Goal: Task Accomplishment & Management: Complete application form

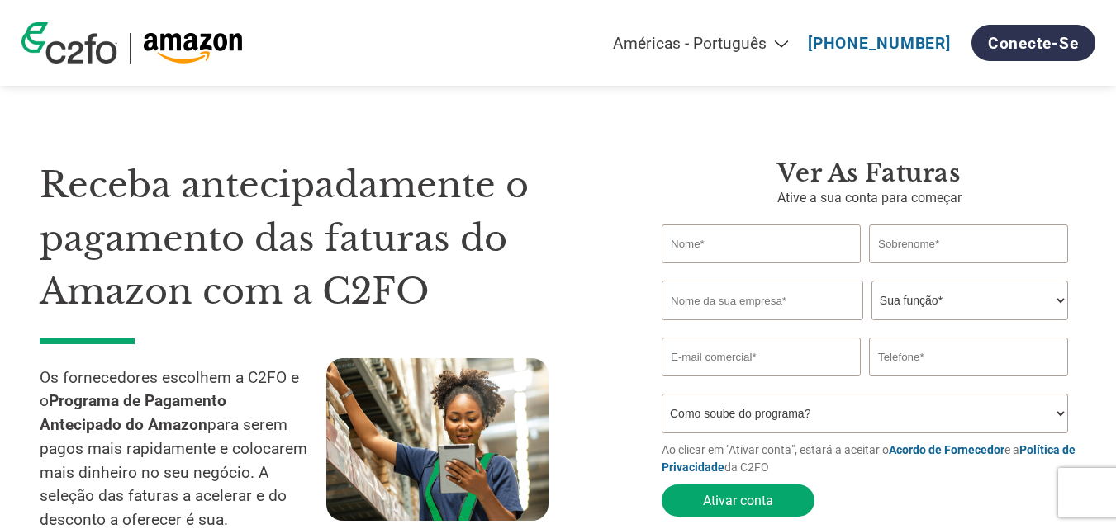
select select "pt"
click at [1042, 42] on link "Conecte-se" at bounding box center [1033, 43] width 124 height 36
select select "pt"
click at [1061, 40] on link "Conecte-se" at bounding box center [1033, 43] width 124 height 36
select select "pt"
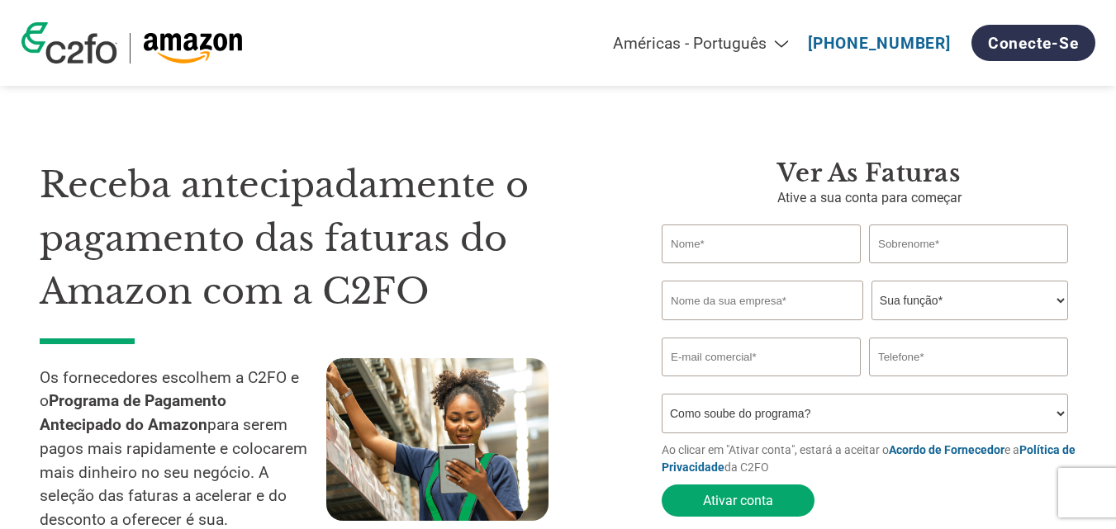
click at [761, 255] on input "text" at bounding box center [761, 244] width 199 height 39
type input "Andriele"
type input "Manzali"
type input "Rossi Eletroportateis"
drag, startPoint x: 761, startPoint y: 255, endPoint x: 349, endPoint y: 255, distance: 411.3
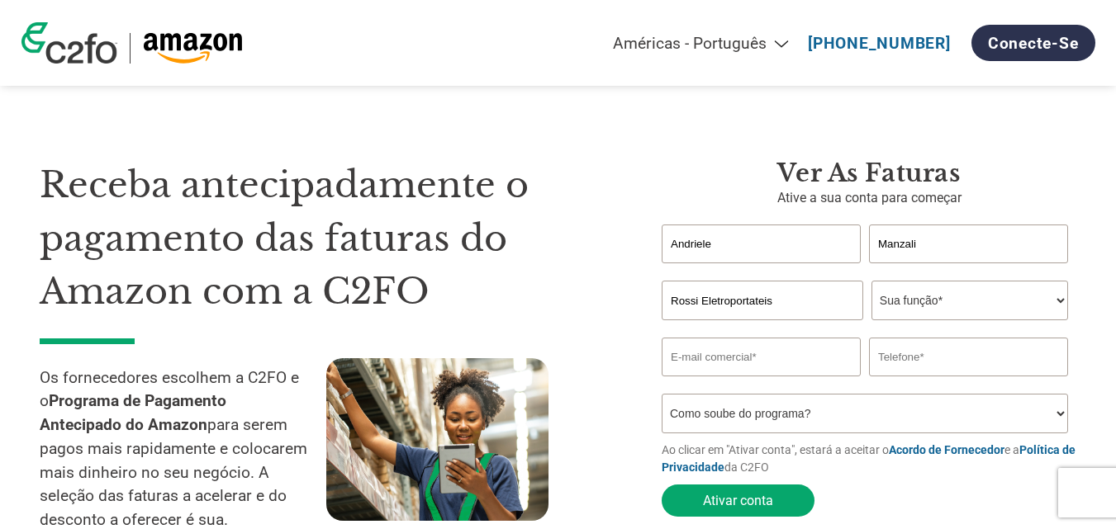
click at [349, 255] on div "Receba antecipadamente o pagamento das faturas do Amazon com a C2FO Os forneced…" at bounding box center [558, 321] width 1037 height 457
type input "João Ricardo"
type input "Rossi"
click at [909, 305] on select "Sua função* CFO Auditor Financeiro Gerente de Crédito Diretor Financeiro Tesour…" at bounding box center [969, 301] width 197 height 40
select select "FINANCE_DIRECTOR"
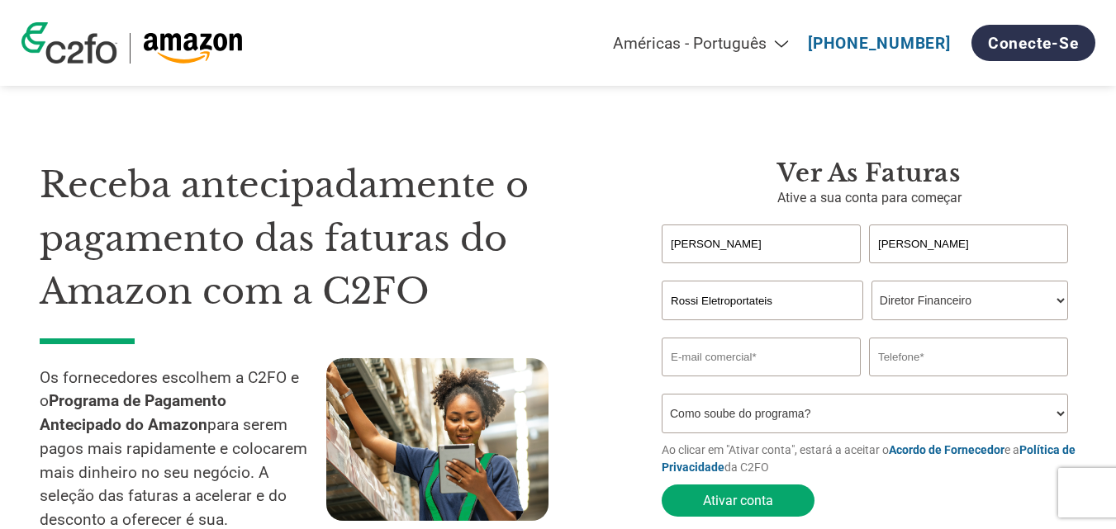
click at [871, 282] on select "Sua função* CFO Auditor Financeiro Gerente de Crédito Diretor Financeiro Tesour…" at bounding box center [969, 301] width 197 height 40
click at [733, 359] on input "email" at bounding box center [761, 357] width 199 height 39
type input "financeiro3@arbel.ind.br"
type input "17996426412"
click at [933, 394] on div "Inavlid Email Address Inavlid Phone Number" at bounding box center [869, 385] width 415 height 17
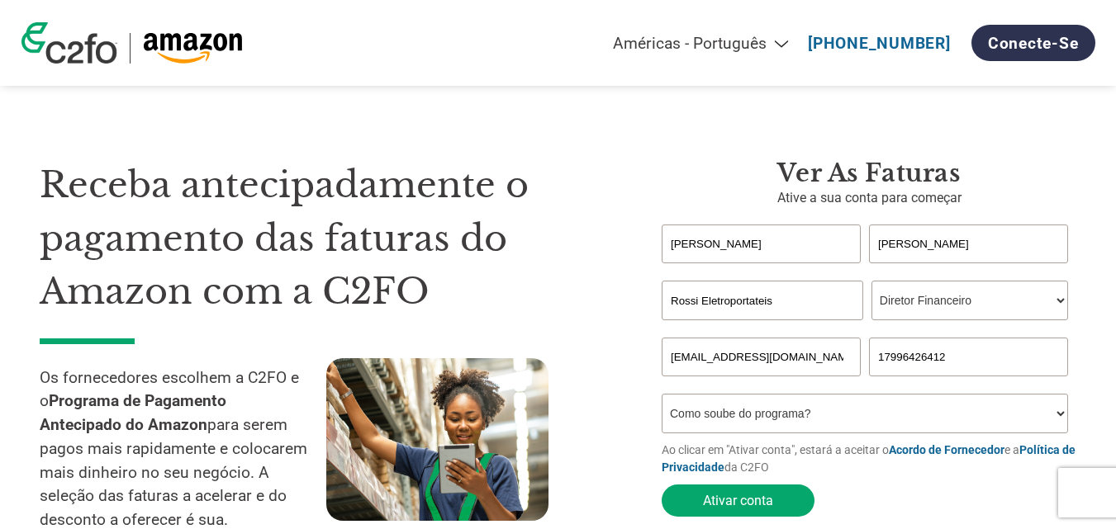
click at [933, 420] on select "Como soube do programa? Recebi uma carta Email Mídias sociais Pesquisa on-line …" at bounding box center [865, 414] width 406 height 40
select select "Other"
click at [662, 399] on select "Como soube do programa? Recebi uma carta Email Mídias sociais Pesquisa on-line …" at bounding box center [865, 414] width 406 height 40
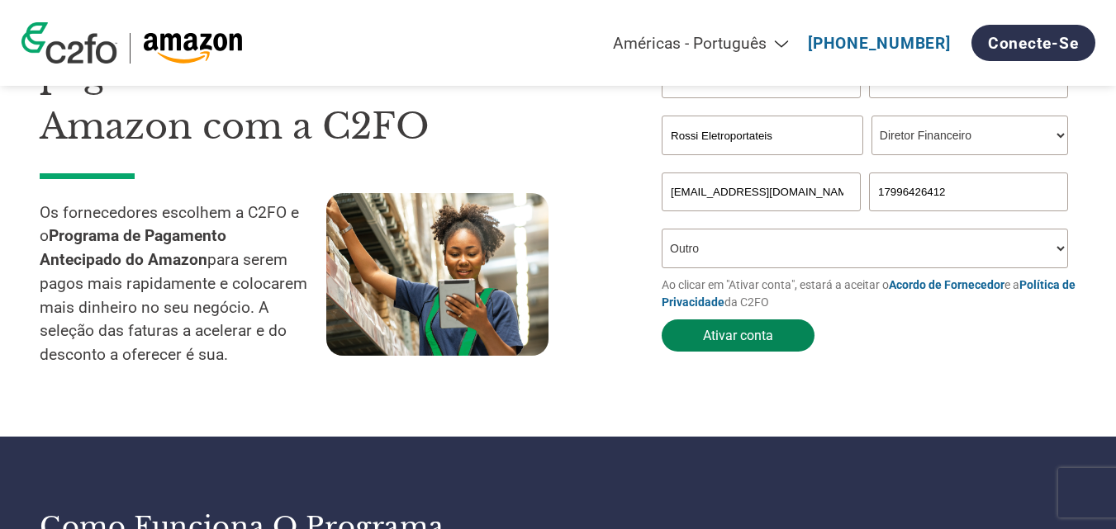
click at [724, 339] on button "Ativar conta" at bounding box center [738, 336] width 153 height 32
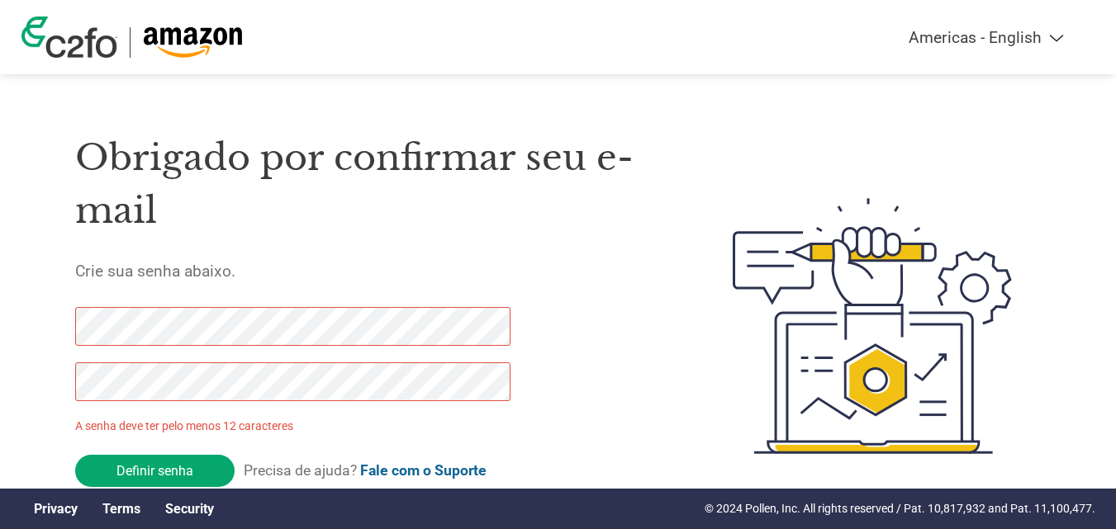
scroll to position [57, 0]
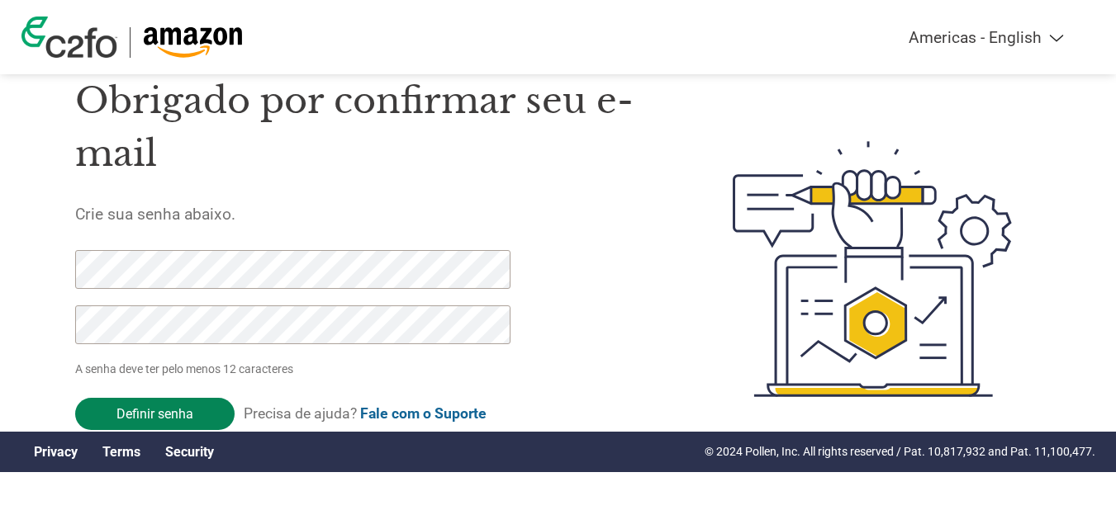
click at [159, 417] on input "Definir senha" at bounding box center [154, 414] width 159 height 32
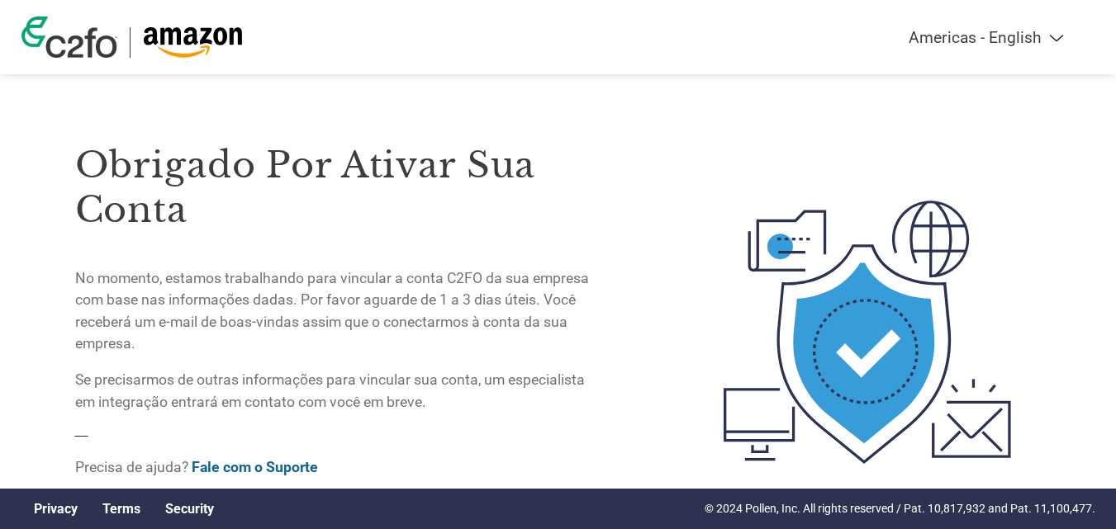
click at [1057, 37] on select "Americas - English Américas - Español Américas - Português Amériques - Français…" at bounding box center [882, 37] width 383 height 19
select select "pt"
click at [801, 28] on select "Americas - English Américas - Español Américas - Português Amériques - Français…" at bounding box center [882, 37] width 383 height 19
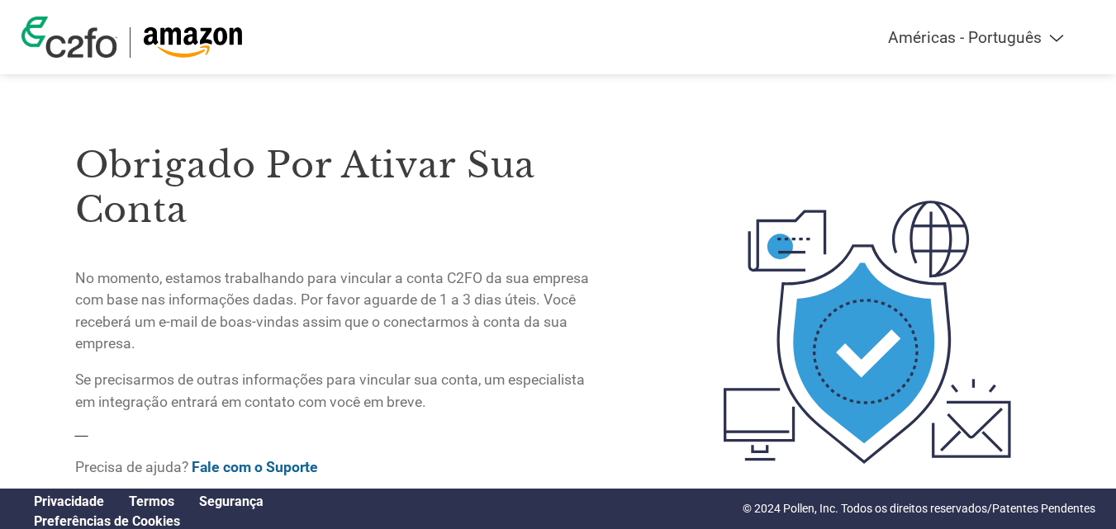
scroll to position [69, 0]
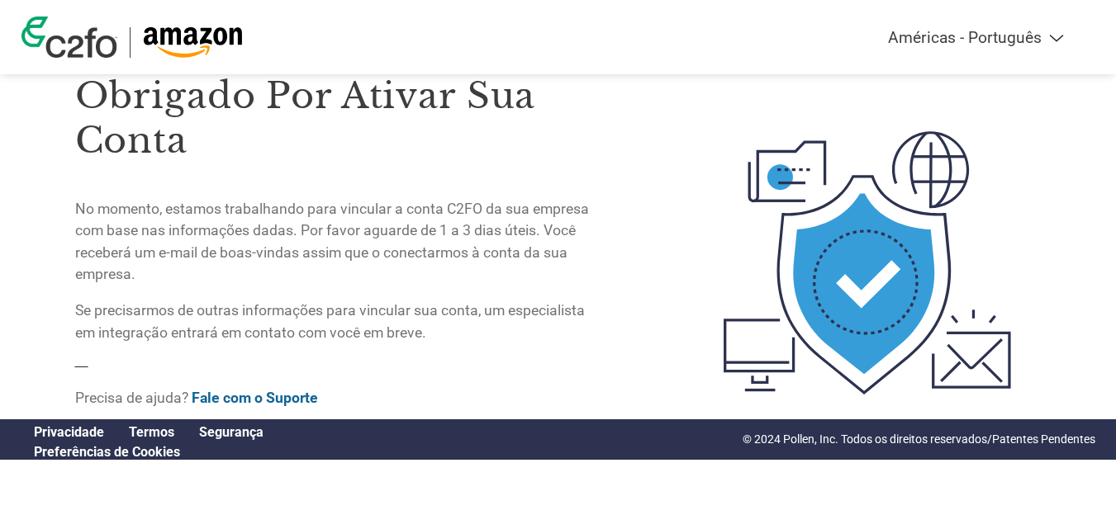
click at [251, 396] on link "Fale com o Suporte" at bounding box center [255, 398] width 126 height 17
